Goal: Task Accomplishment & Management: Complete application form

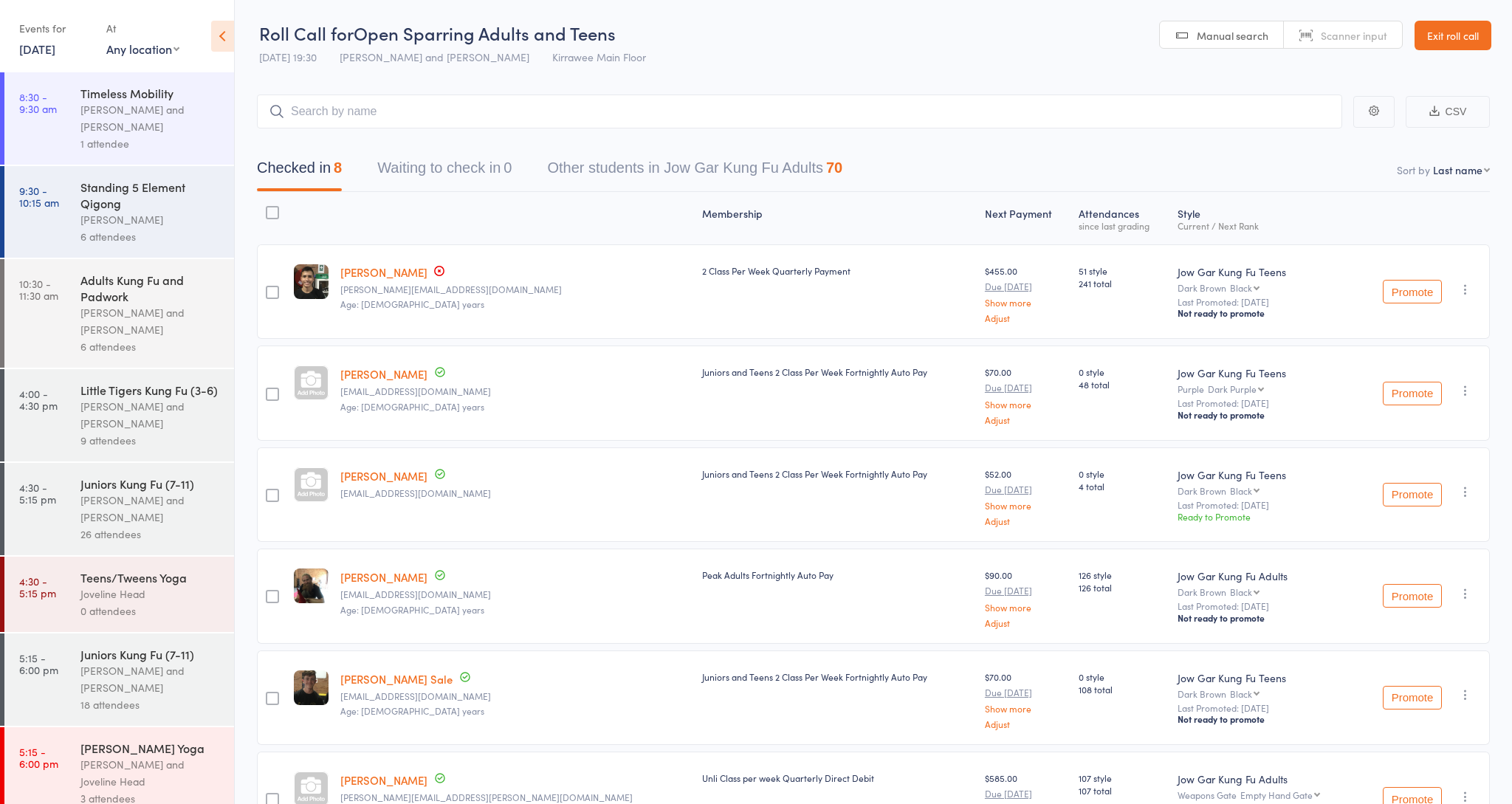
click at [54, 51] on link "11 Sep, 2025" at bounding box center [37, 49] width 36 height 16
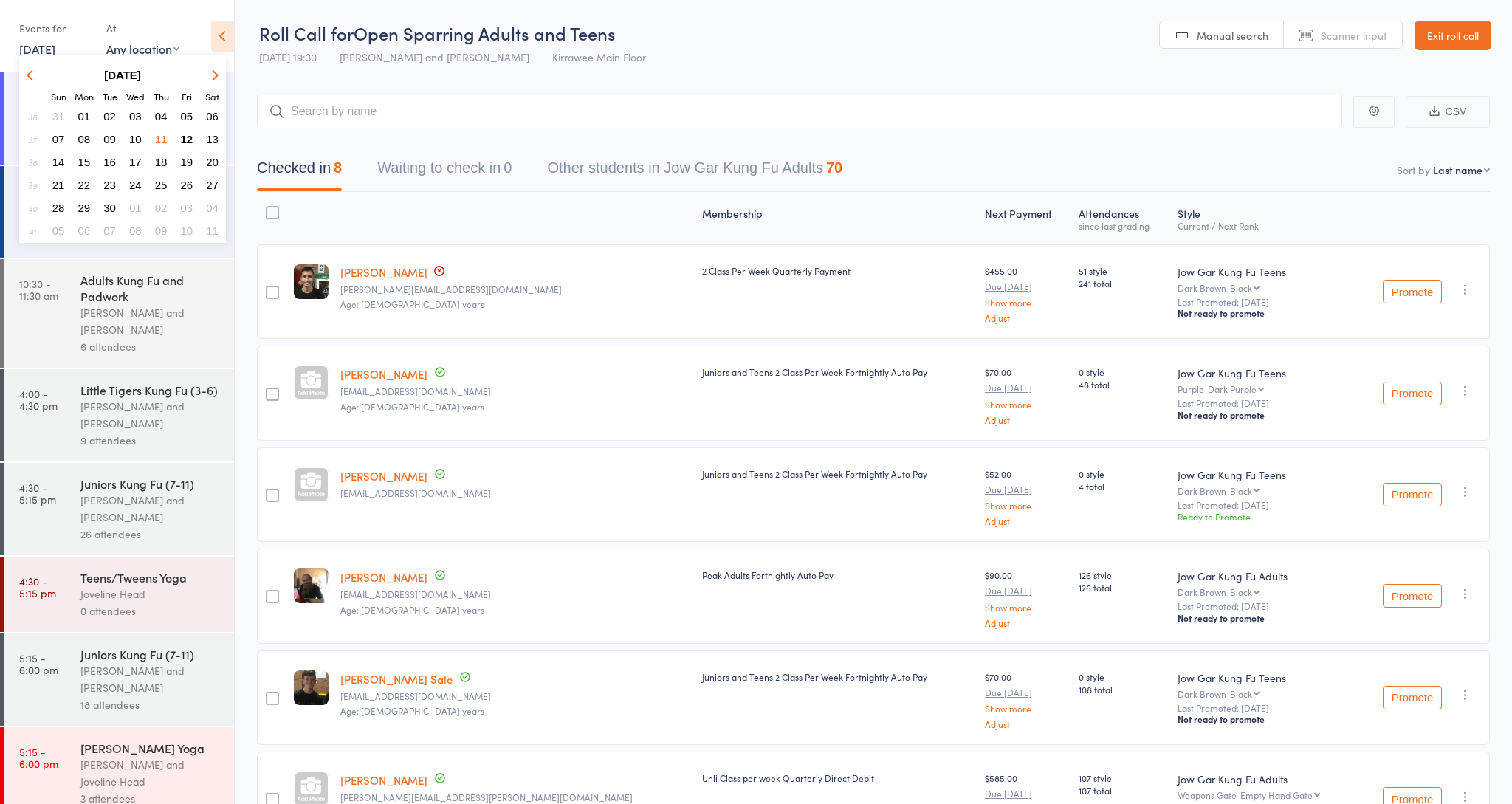
click at [190, 139] on span "12" at bounding box center [187, 139] width 13 height 13
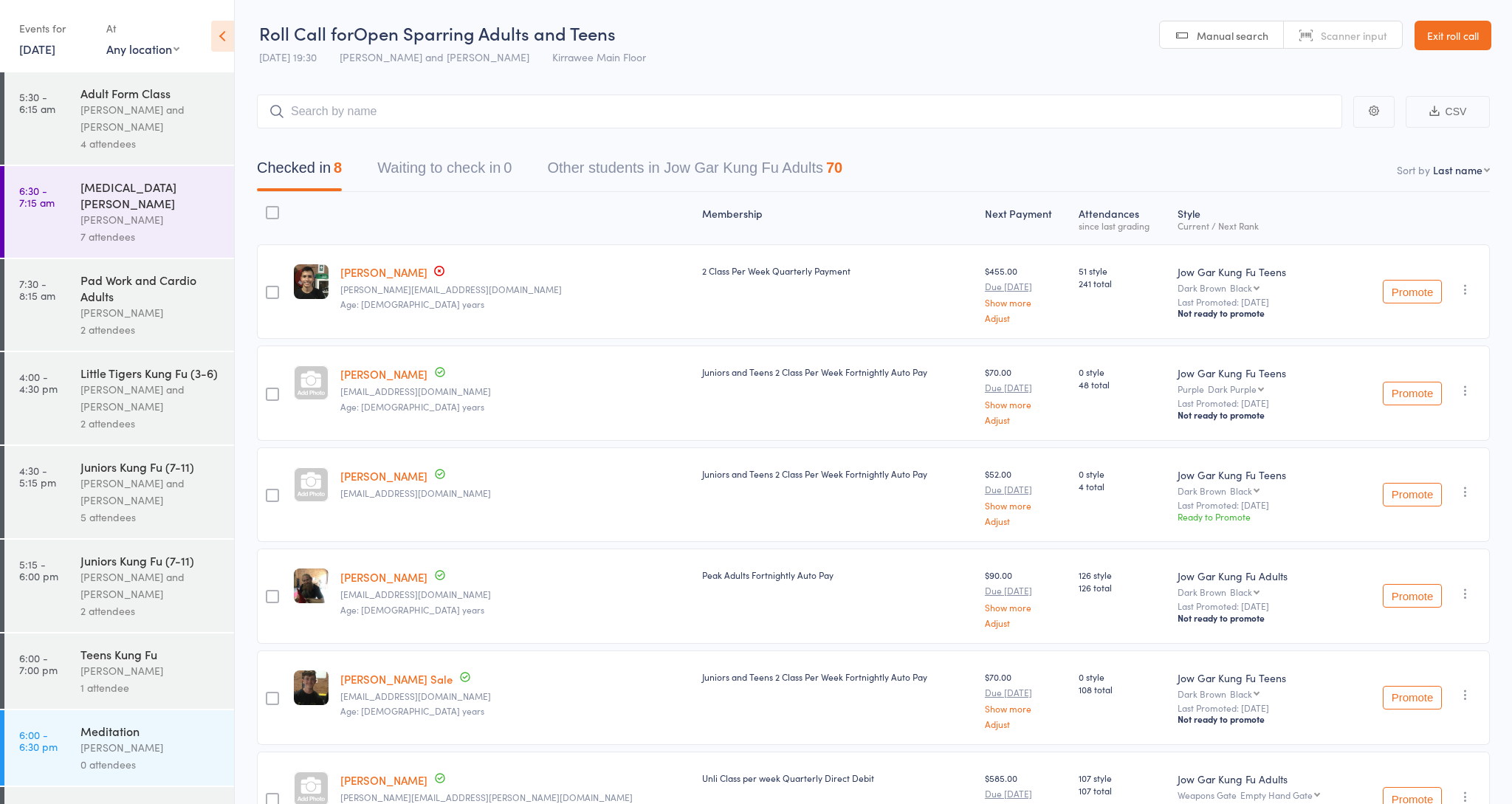
click at [126, 211] on div "[PERSON_NAME]" at bounding box center [151, 219] width 141 height 17
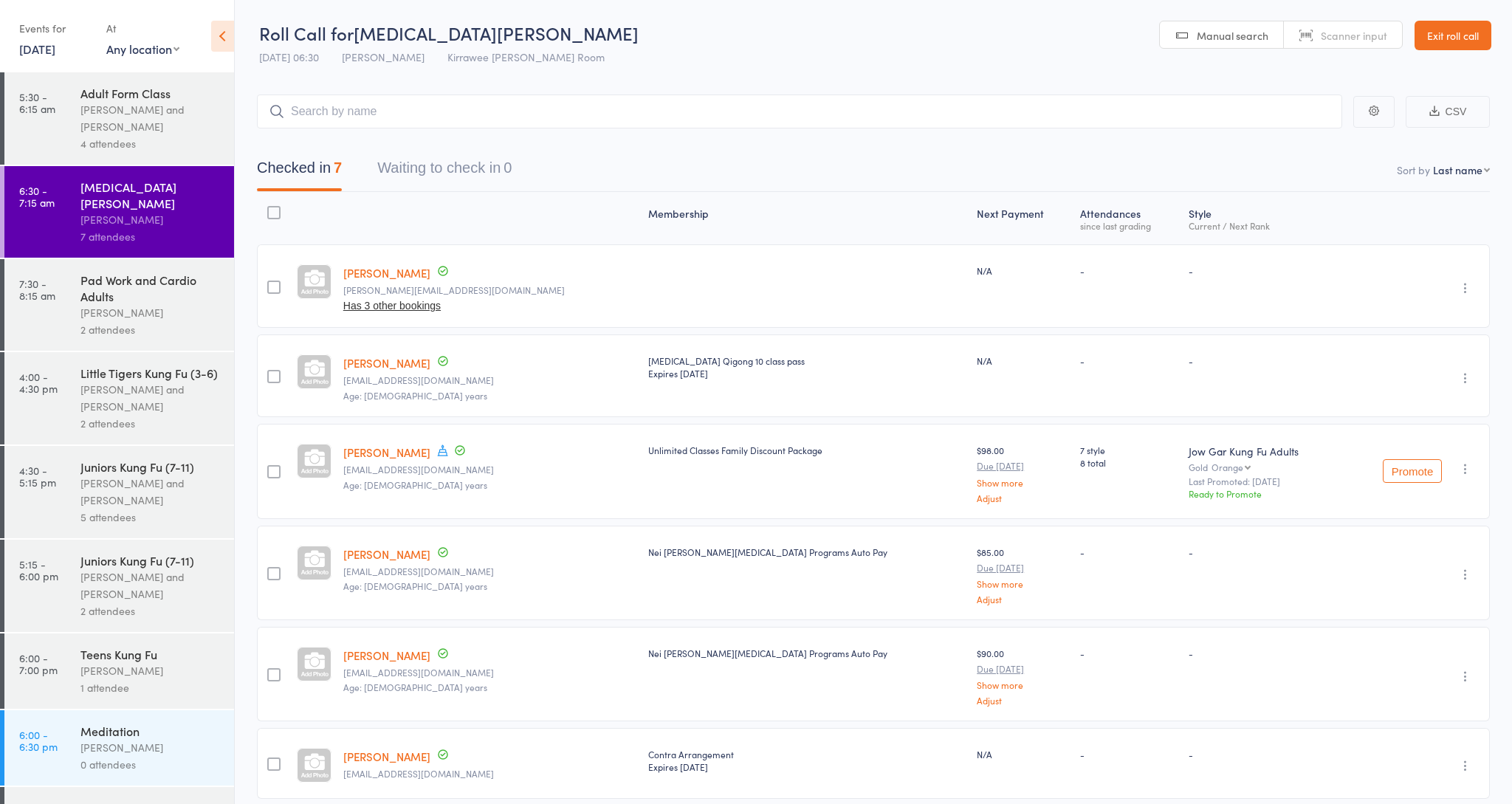
click at [129, 279] on div "Pad Work and Cardio Adults" at bounding box center [151, 288] width 141 height 33
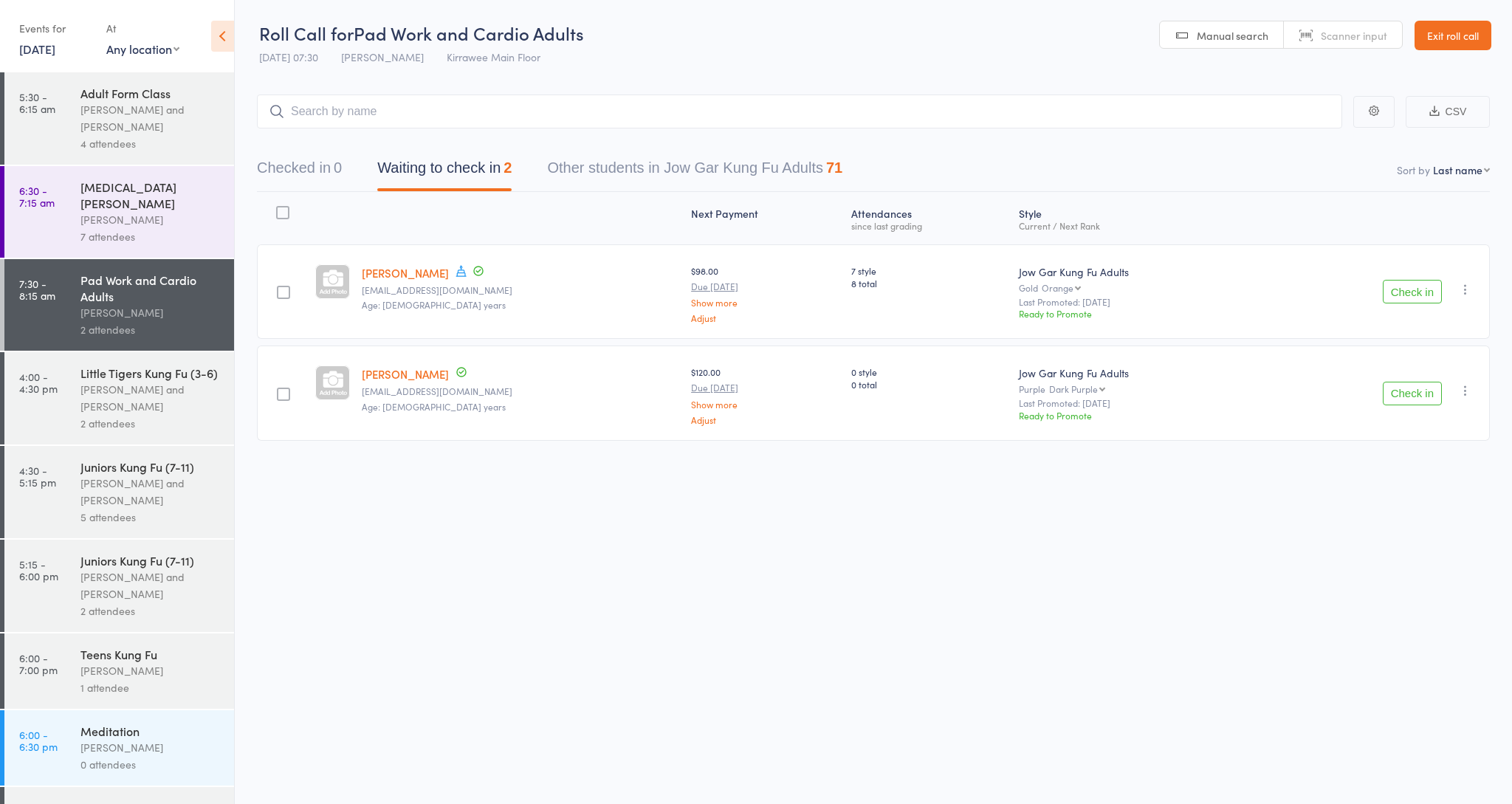
click at [1429, 289] on button "Check in" at bounding box center [1412, 292] width 59 height 24
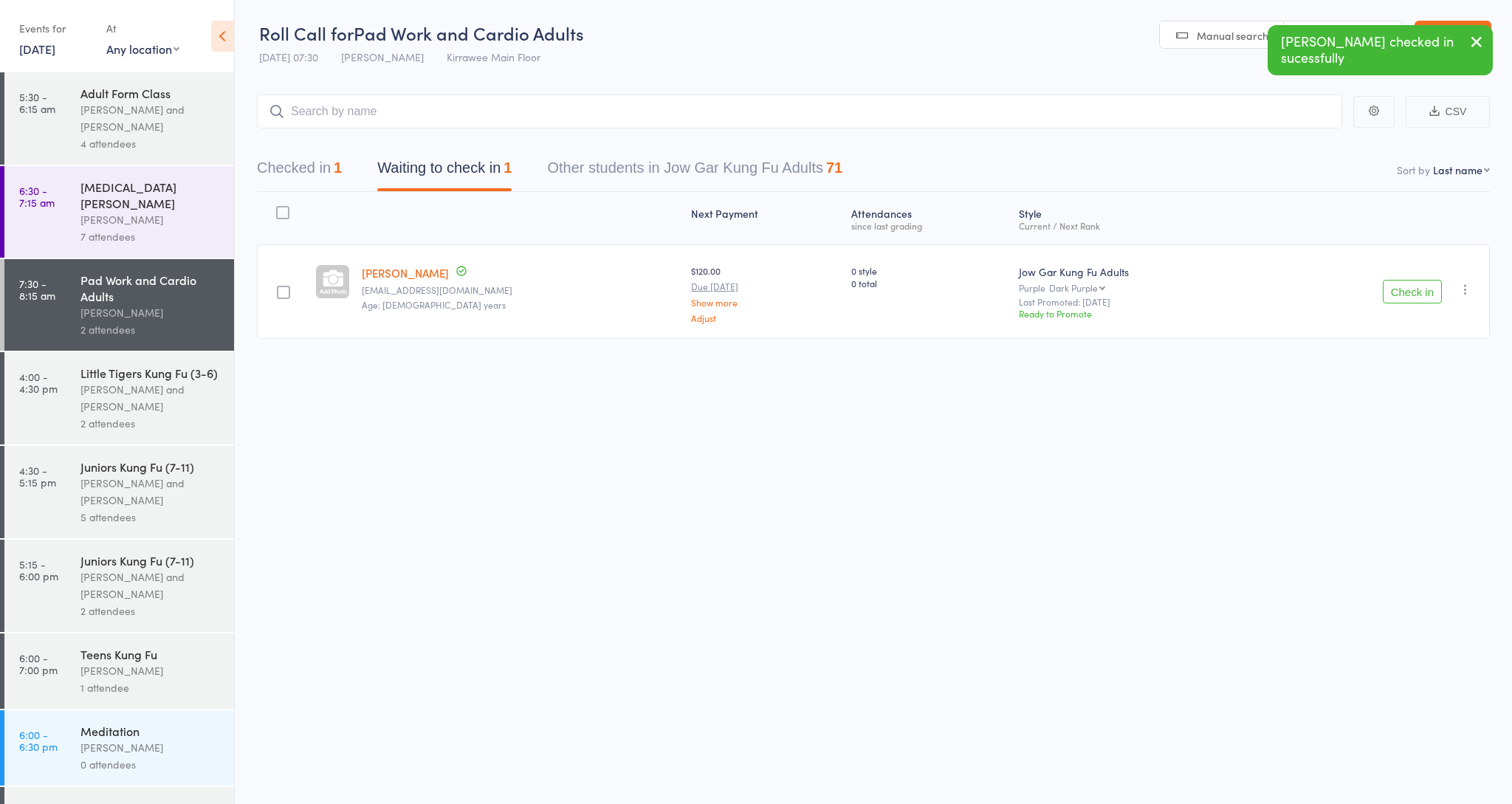
click at [1414, 292] on button "Check in" at bounding box center [1412, 292] width 59 height 24
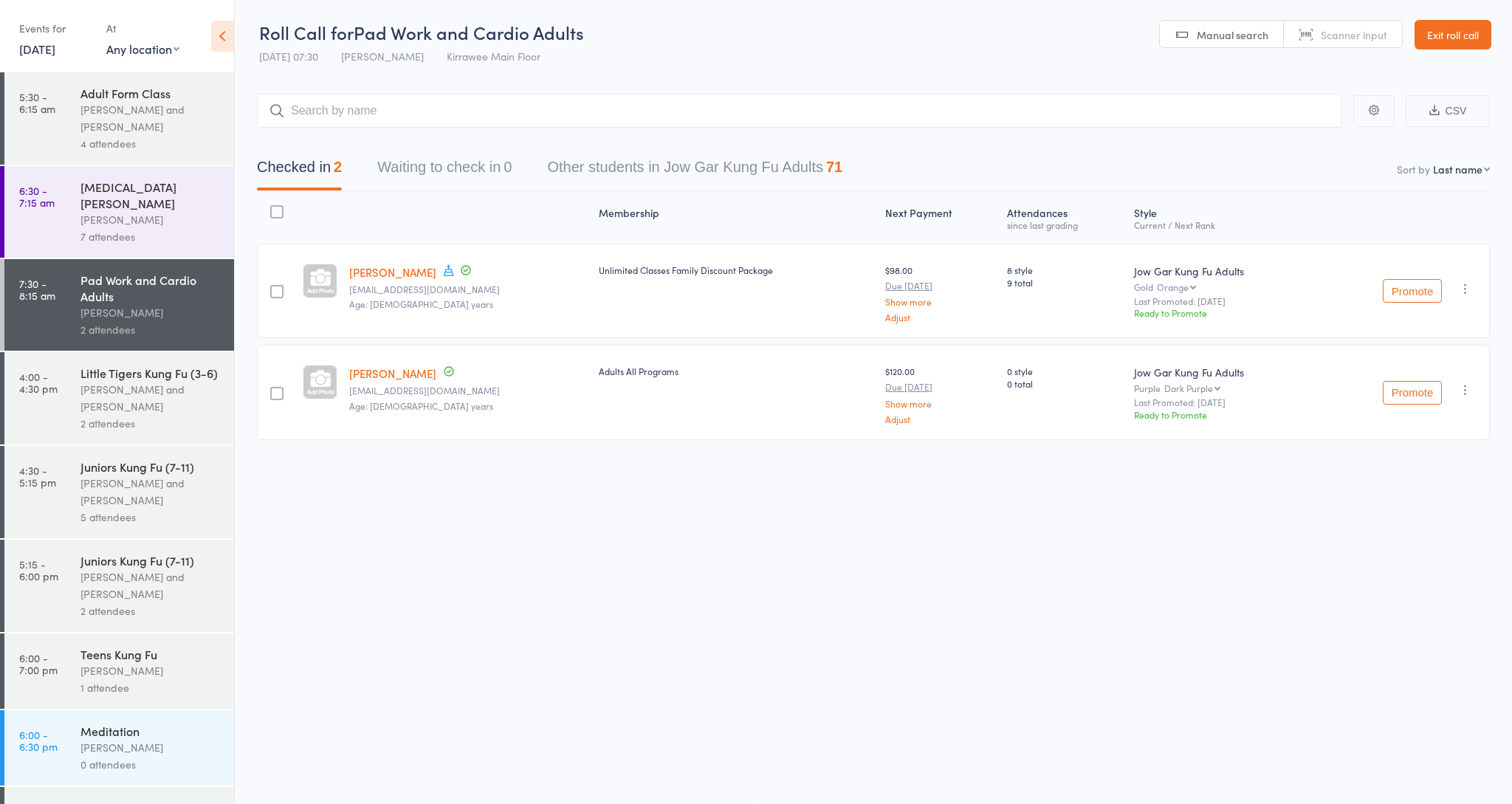
scroll to position [1, 0]
click at [126, 118] on div "[PERSON_NAME] and [PERSON_NAME]" at bounding box center [151, 118] width 141 height 34
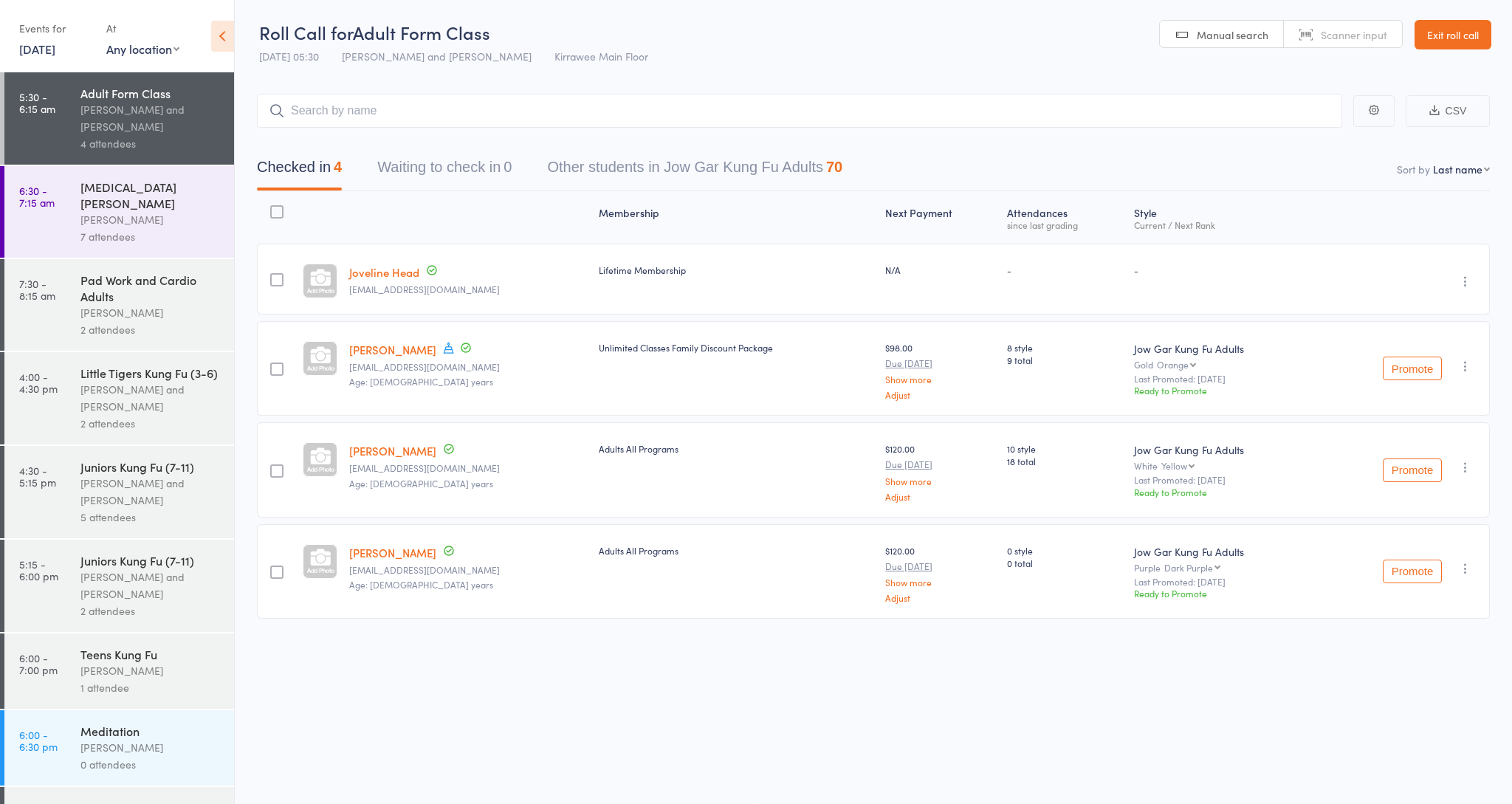
click at [107, 184] on div "[MEDICAL_DATA][PERSON_NAME]" at bounding box center [151, 195] width 141 height 33
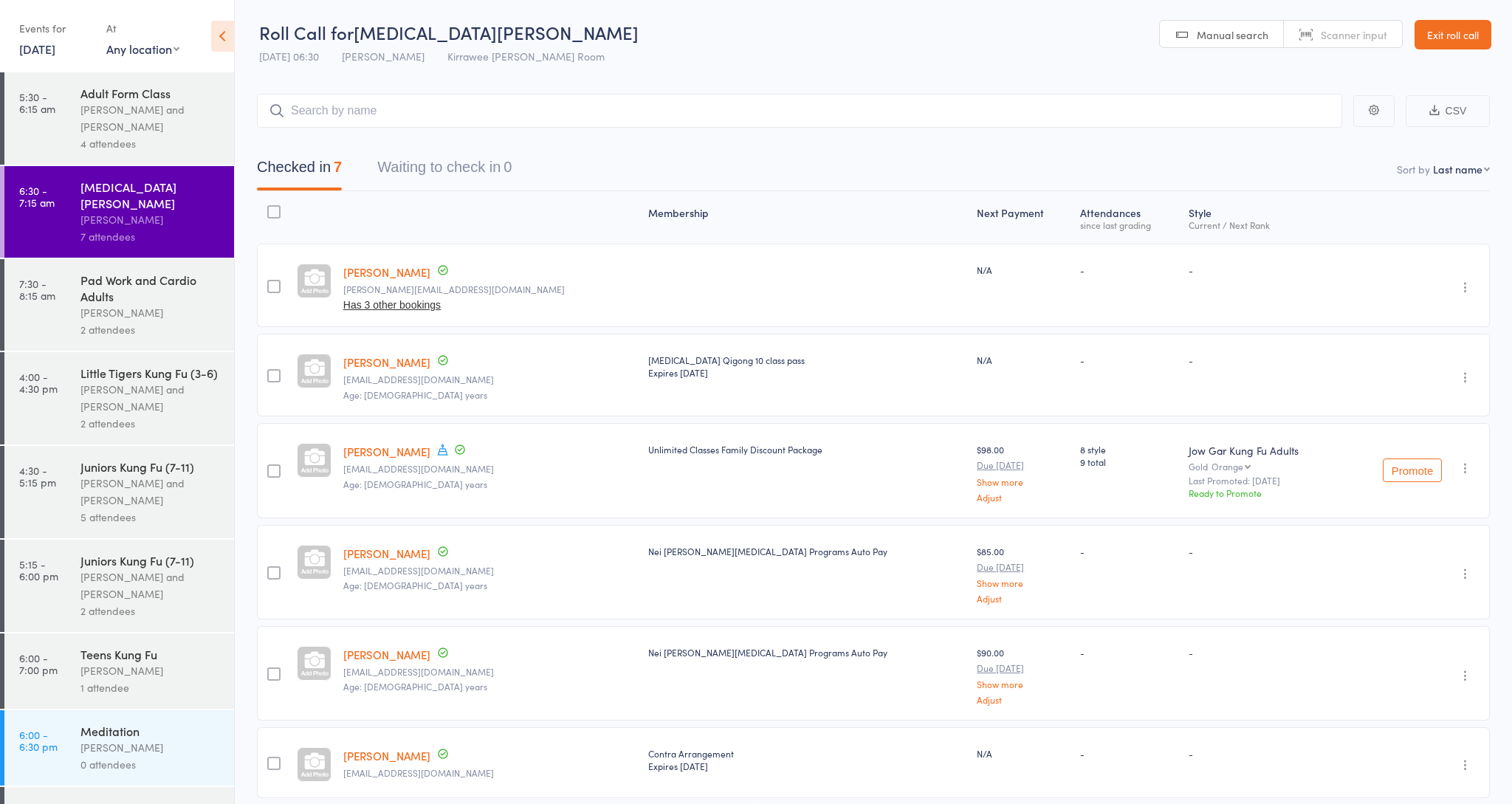
click at [1471, 28] on link "Exit roll call" at bounding box center [1453, 35] width 77 height 30
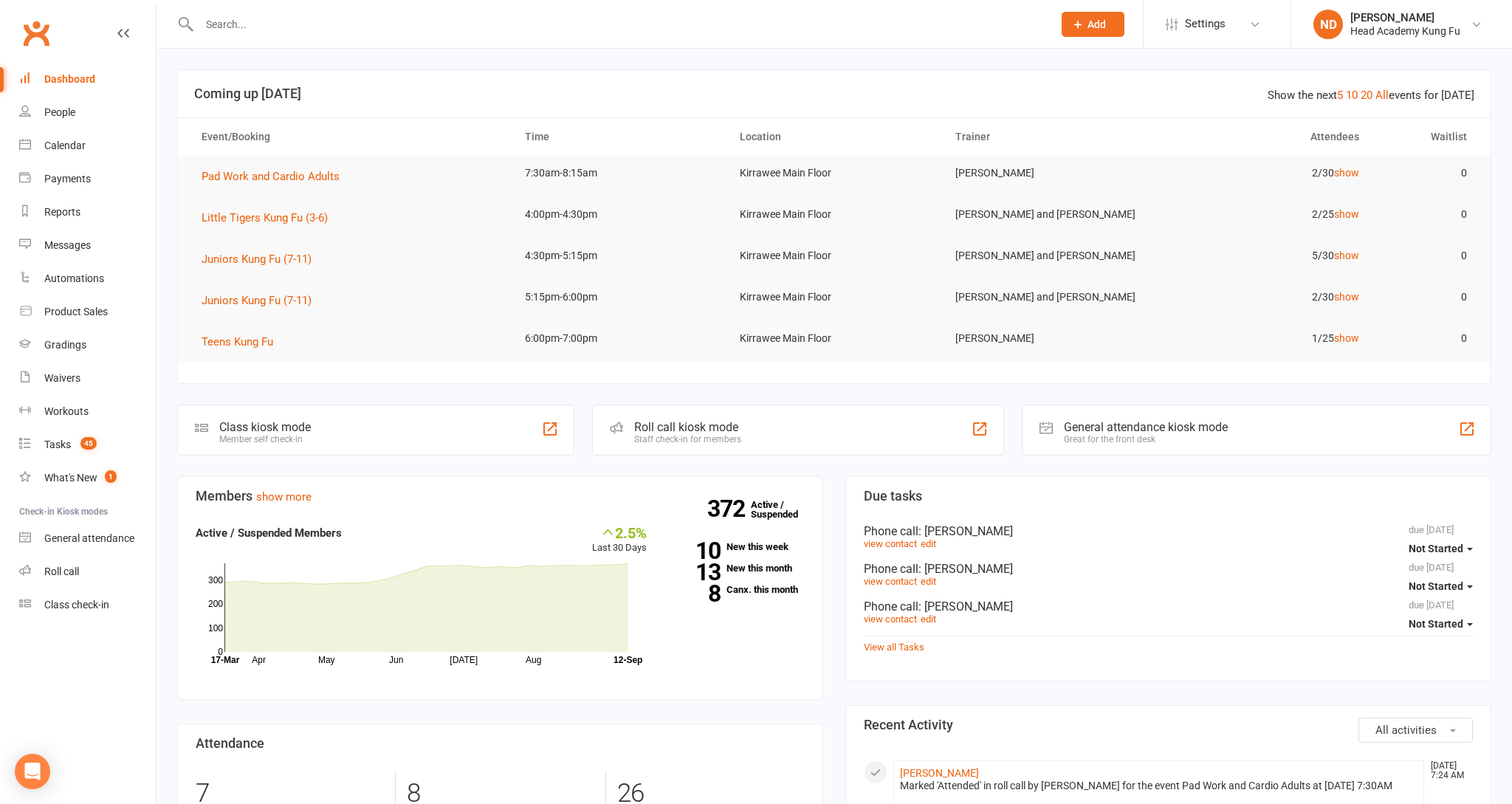
click at [243, 32] on input "text" at bounding box center [619, 25] width 849 height 21
type input "n"
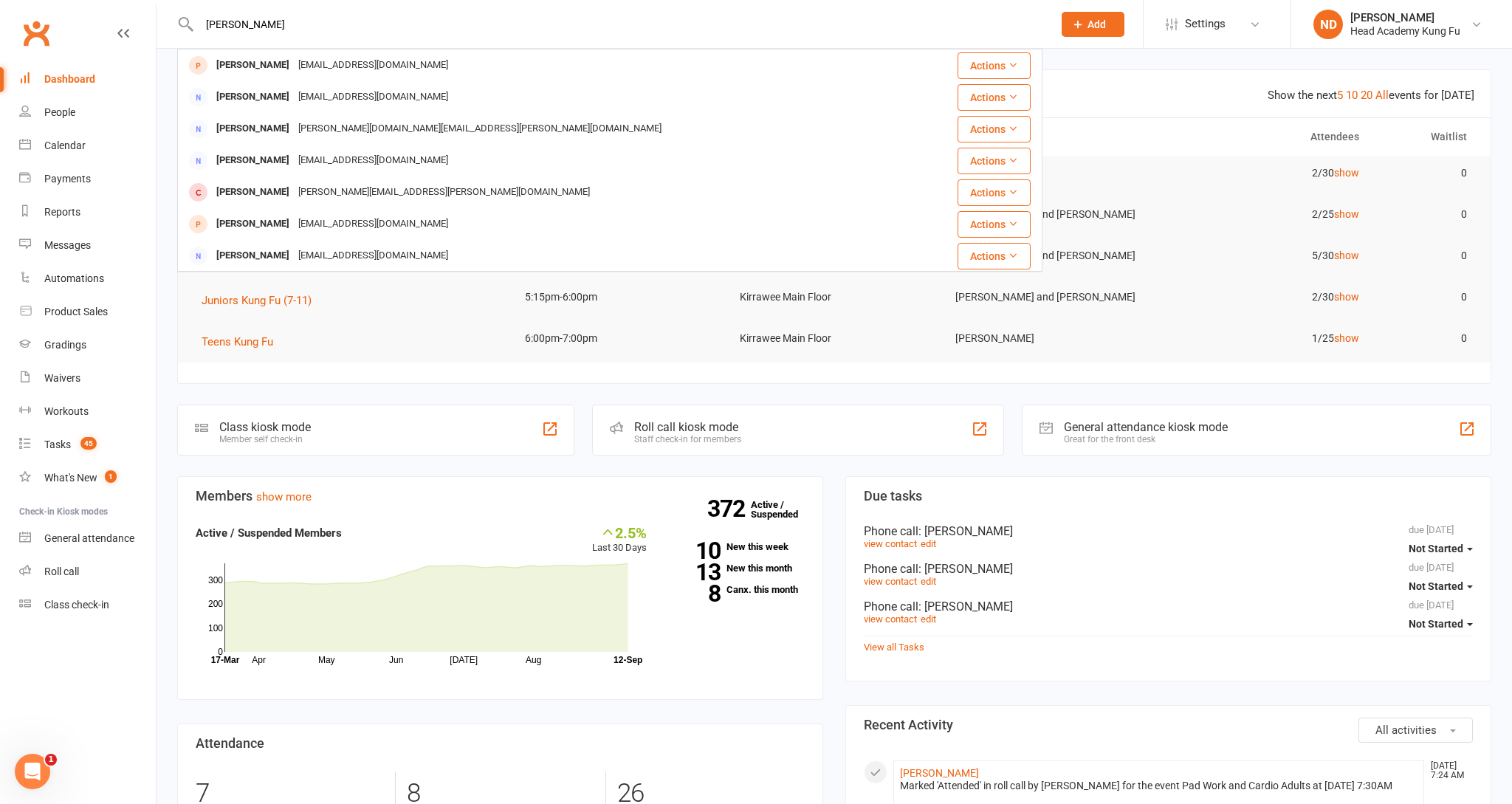
type input "Michelle"
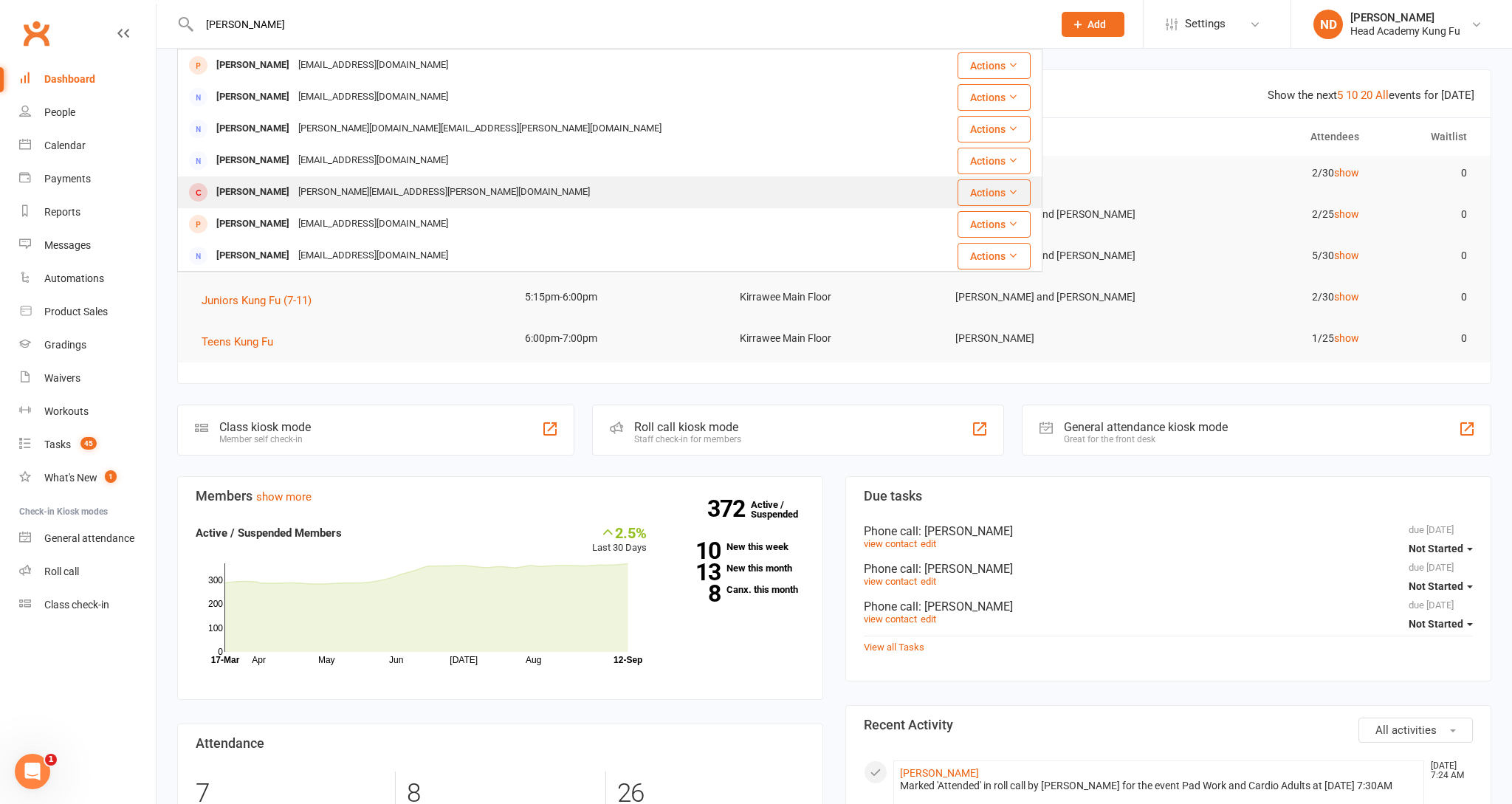
drag, startPoint x: 310, startPoint y: 39, endPoint x: 286, endPoint y: 184, distance: 147.0
click at [286, 184] on div "Michelle Fitzmaurice" at bounding box center [253, 192] width 82 height 22
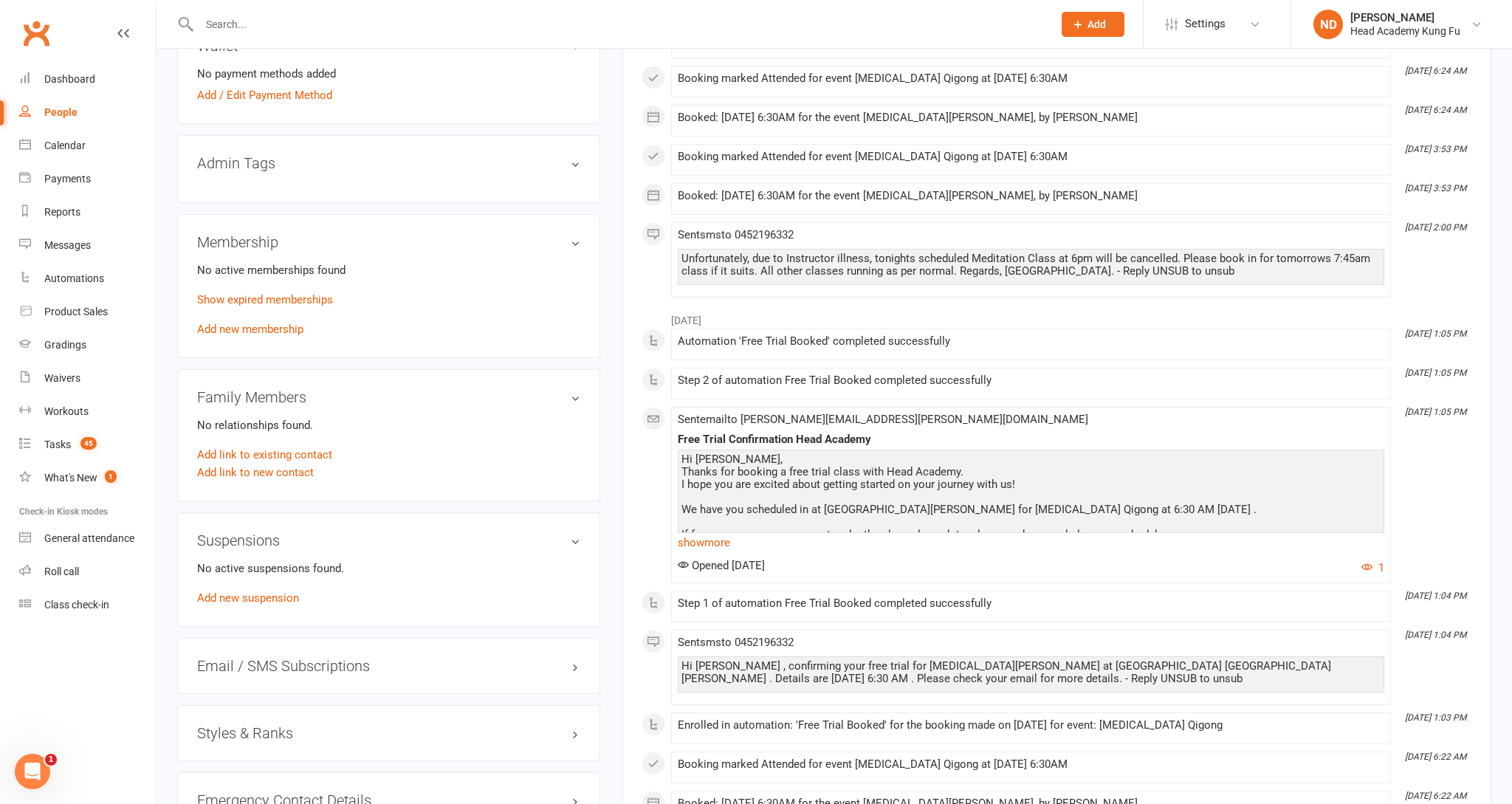
scroll to position [756, 0]
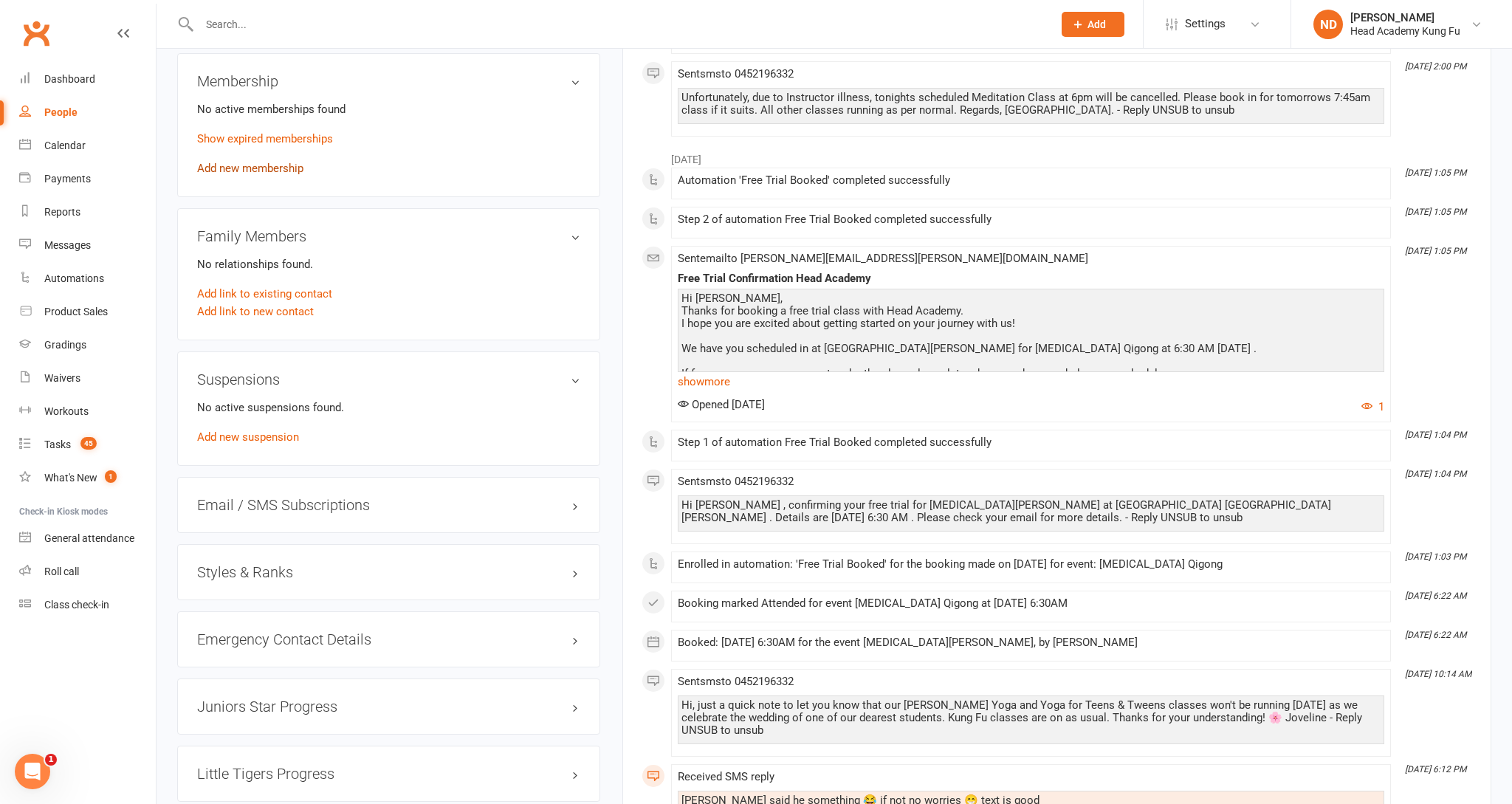
click at [247, 164] on link "Add new membership" at bounding box center [250, 168] width 106 height 13
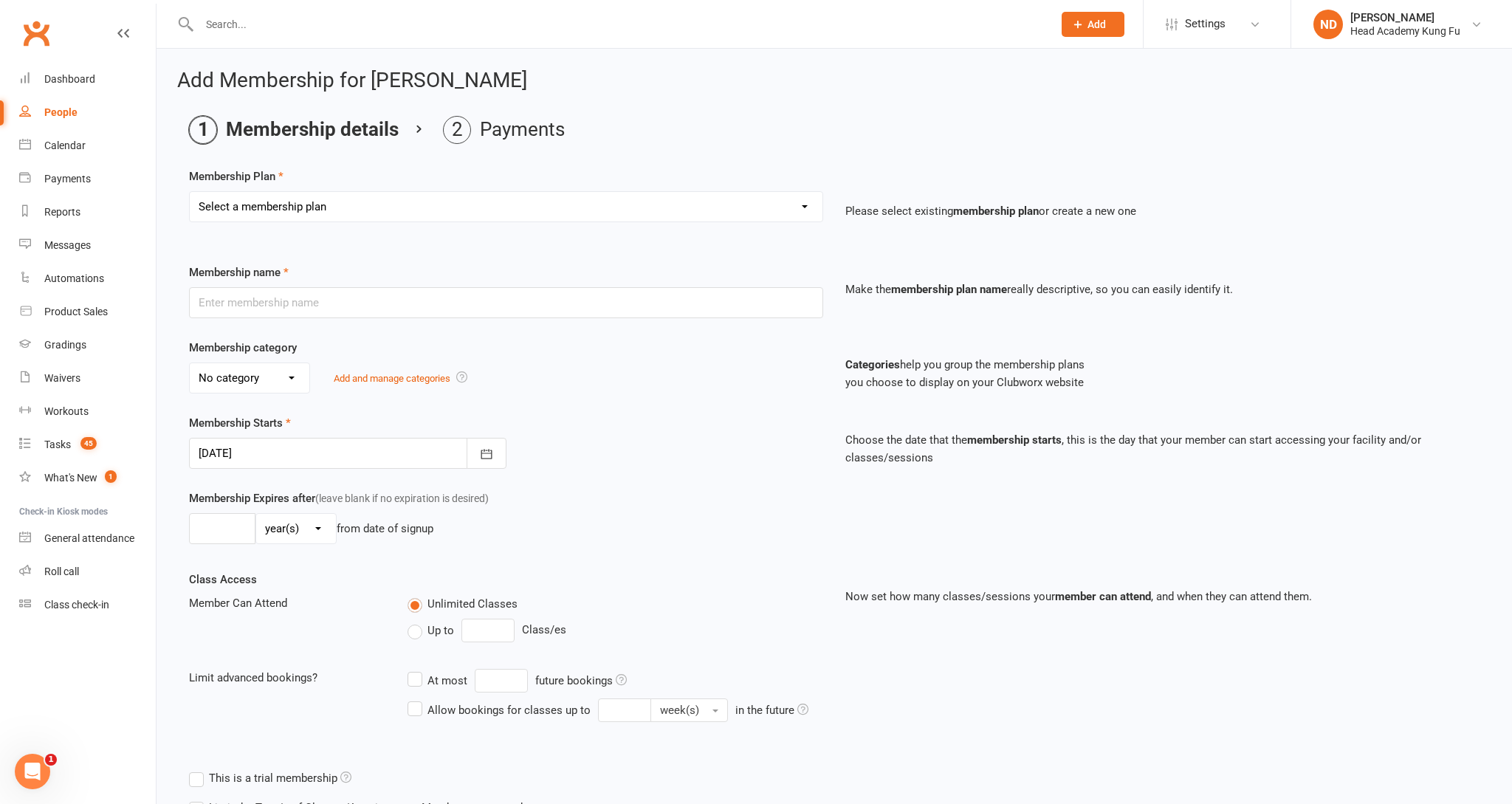
select select "20"
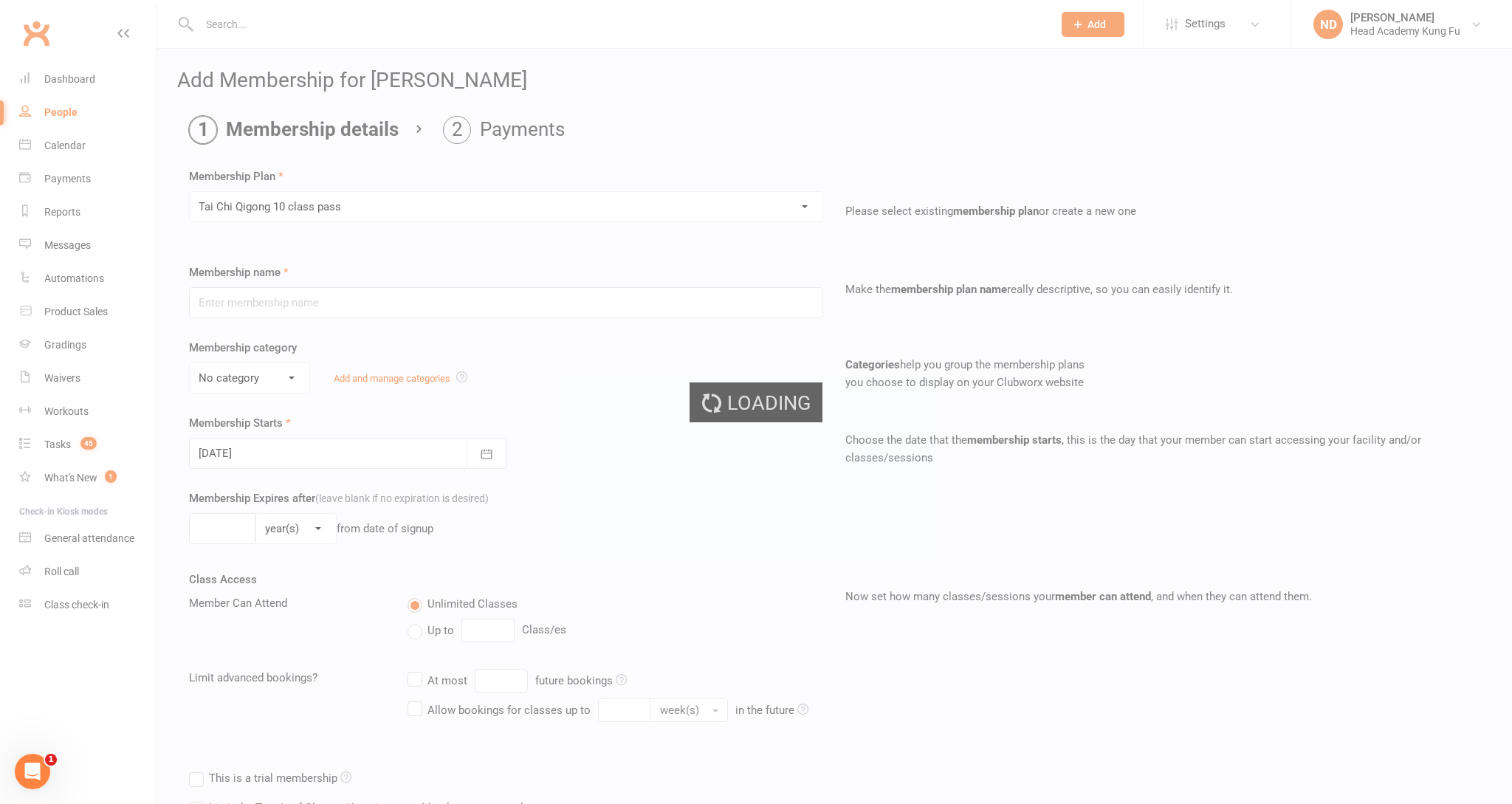
type input "Tai Chi Qigong 10 class pass"
select select "6"
type input "4"
select select "2"
type input "10"
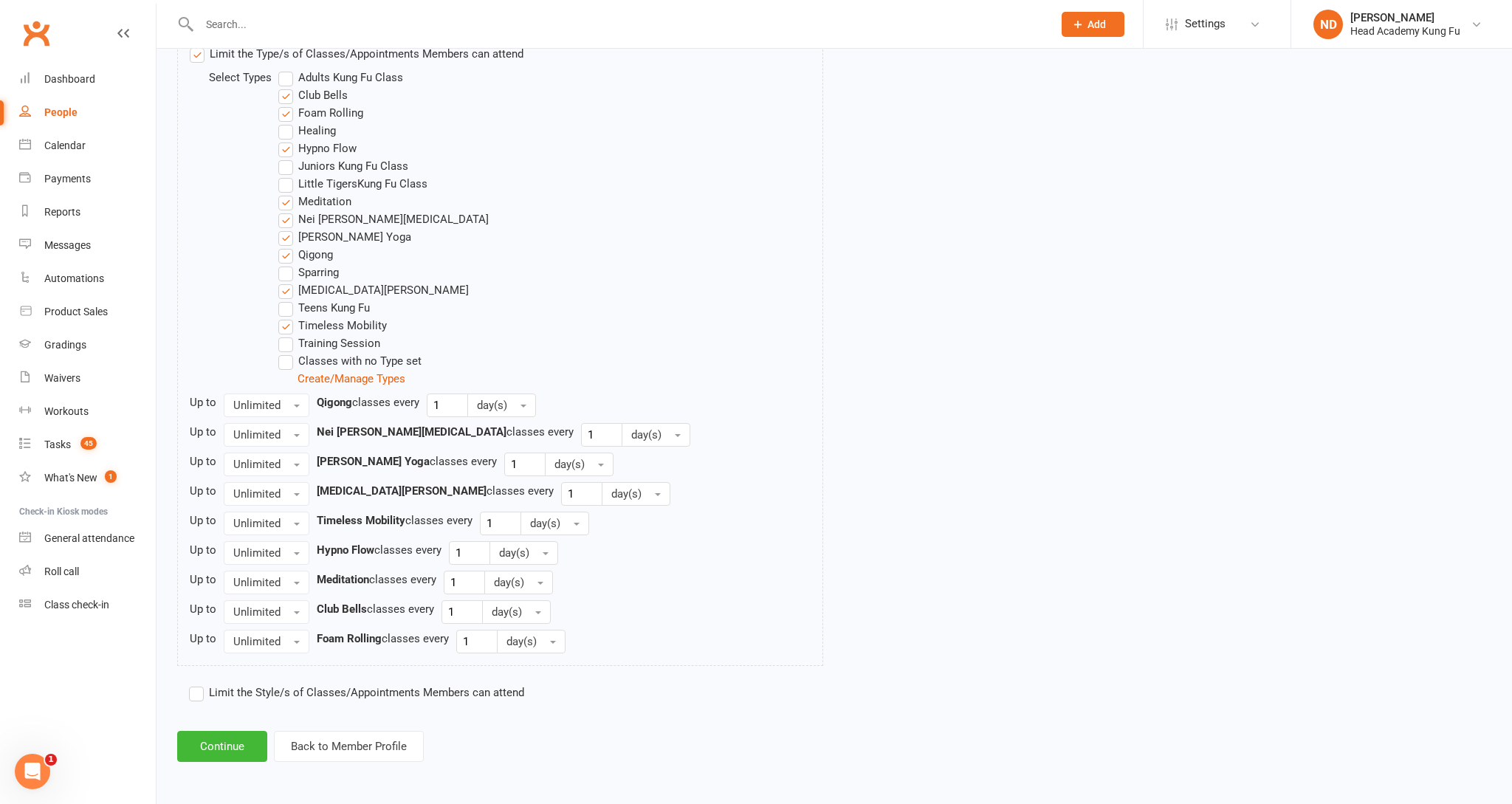
scroll to position [766, 0]
click at [212, 749] on button "Continue" at bounding box center [222, 747] width 90 height 31
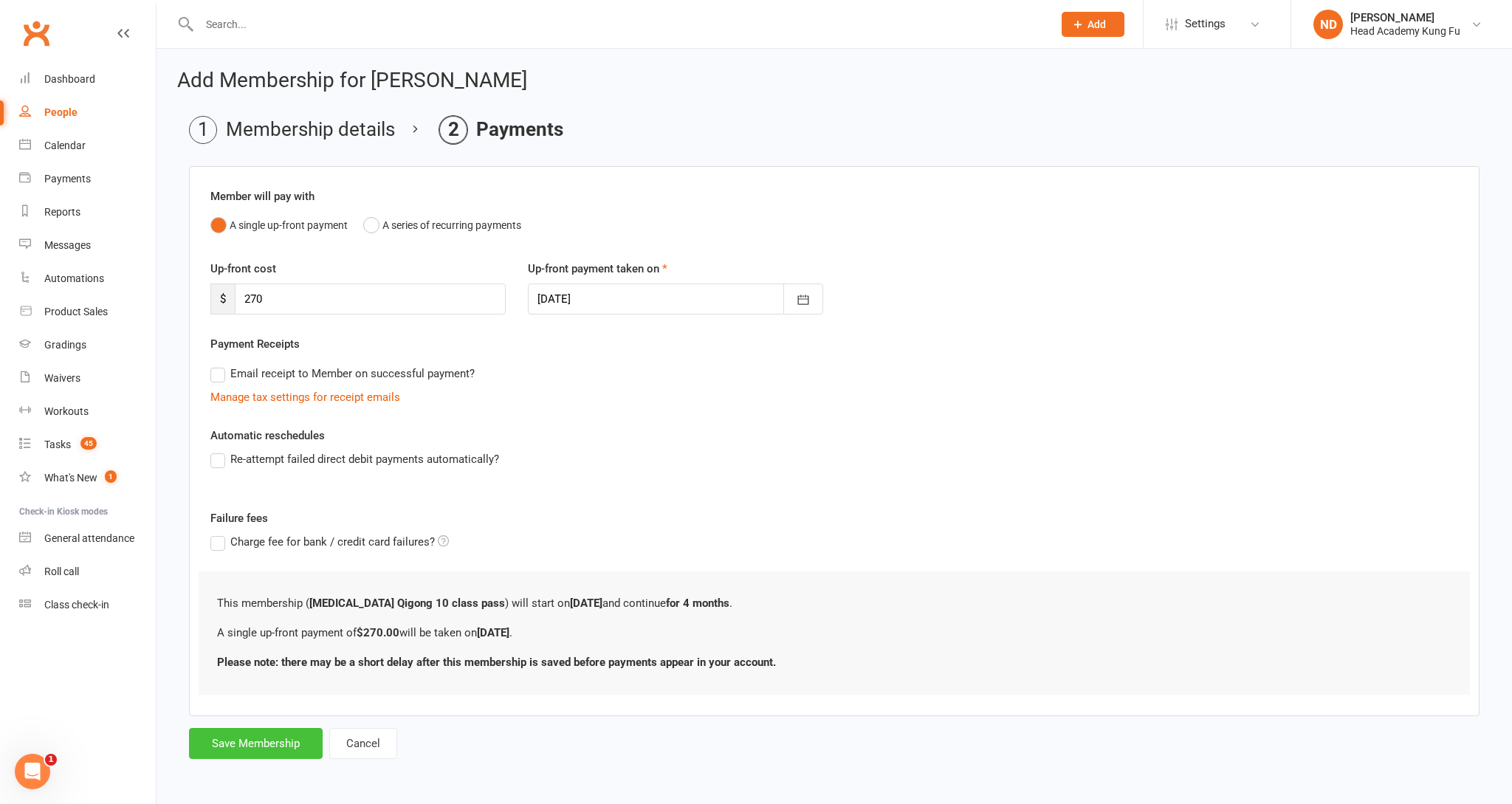
scroll to position [0, 0]
drag, startPoint x: 269, startPoint y: 297, endPoint x: 242, endPoint y: 298, distance: 27.0
click at [242, 298] on input "270" at bounding box center [370, 299] width 271 height 31
type input "180"
click at [562, 338] on div "Payment Receipts Email receipt to Member on successful payment? Manage tax sett…" at bounding box center [834, 370] width 1248 height 71
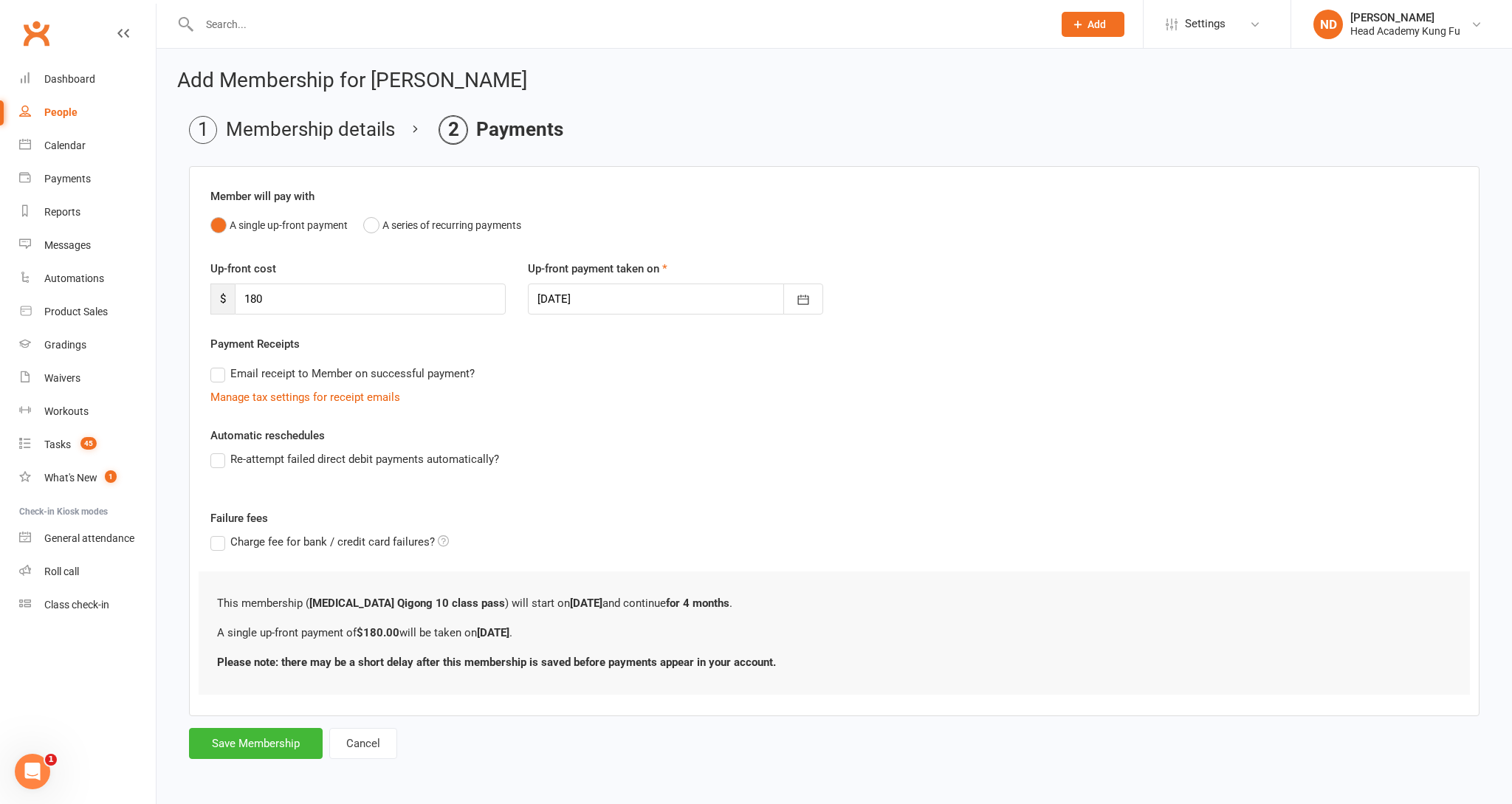
scroll to position [1, 0]
click at [236, 748] on button "Save Membership" at bounding box center [256, 744] width 134 height 31
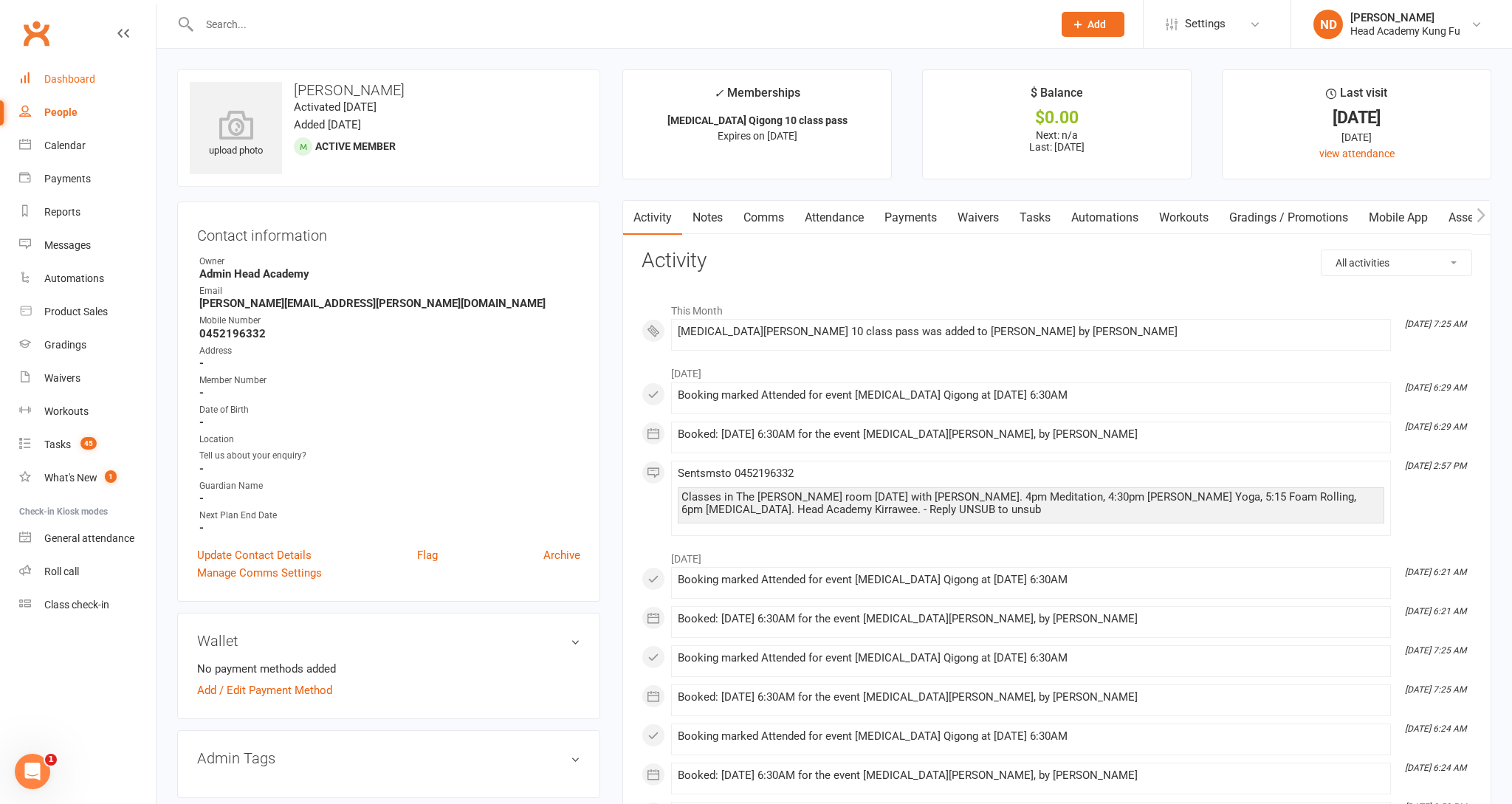
scroll to position [0, 1]
click at [59, 79] on div "Dashboard" at bounding box center [70, 79] width 51 height 12
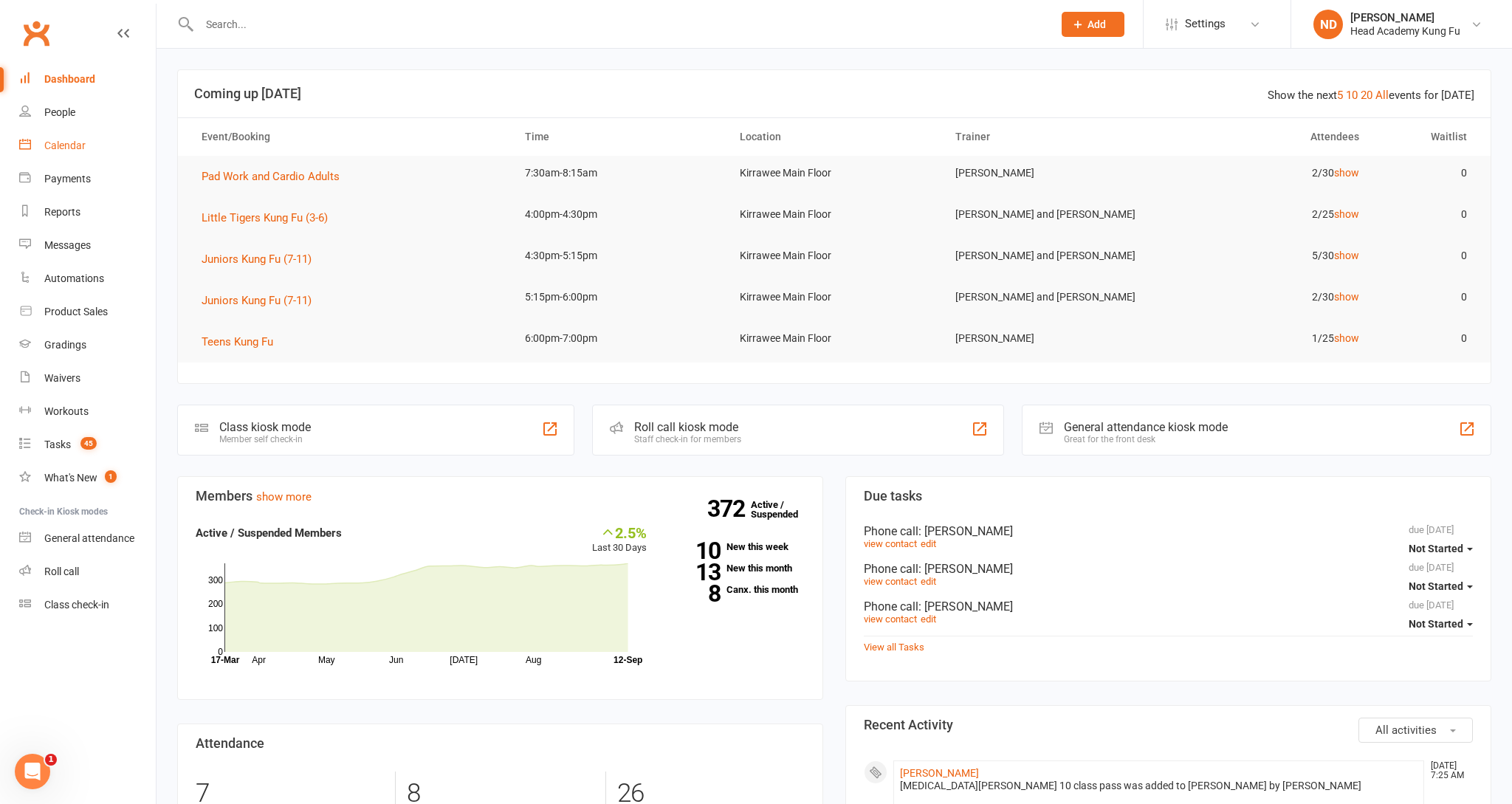
click at [59, 141] on div "Calendar" at bounding box center [65, 146] width 42 height 12
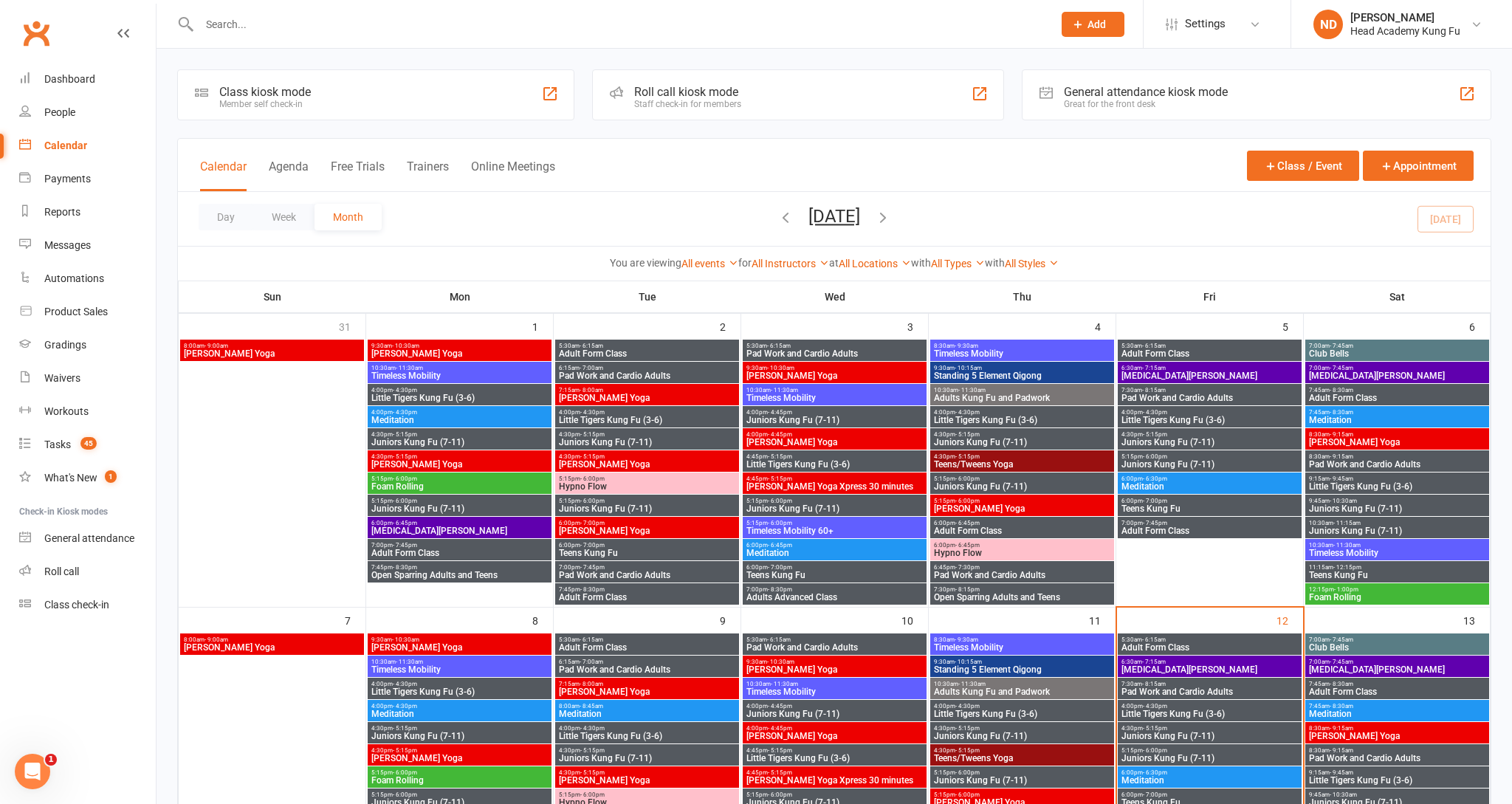
click at [740, 106] on div "Staff check-in for members" at bounding box center [688, 104] width 107 height 10
